Goal: Task Accomplishment & Management: Manage account settings

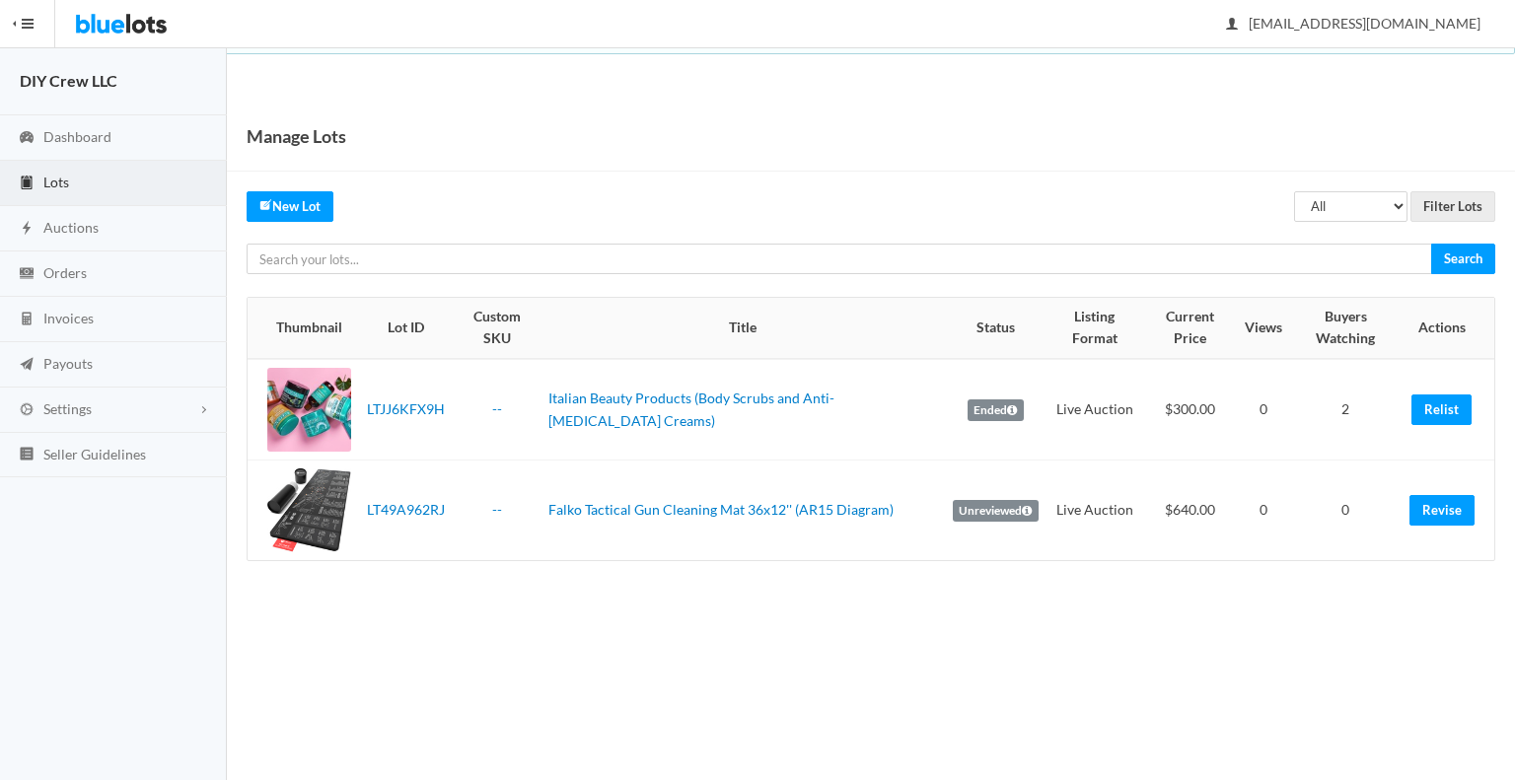
click at [1028, 513] on td "Unreviewed" at bounding box center [996, 511] width 102 height 101
click at [1022, 510] on icon at bounding box center [1027, 511] width 10 height 12
